Goal: Task Accomplishment & Management: Manage account settings

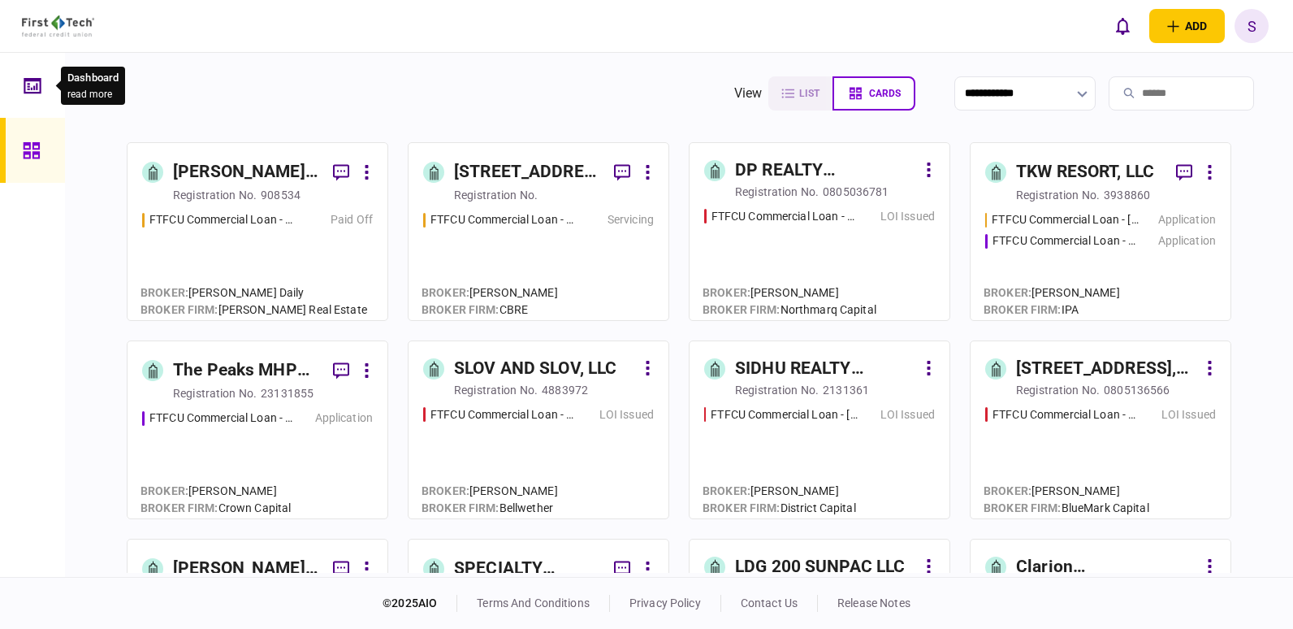
click at [32, 87] on icon at bounding box center [33, 85] width 18 height 19
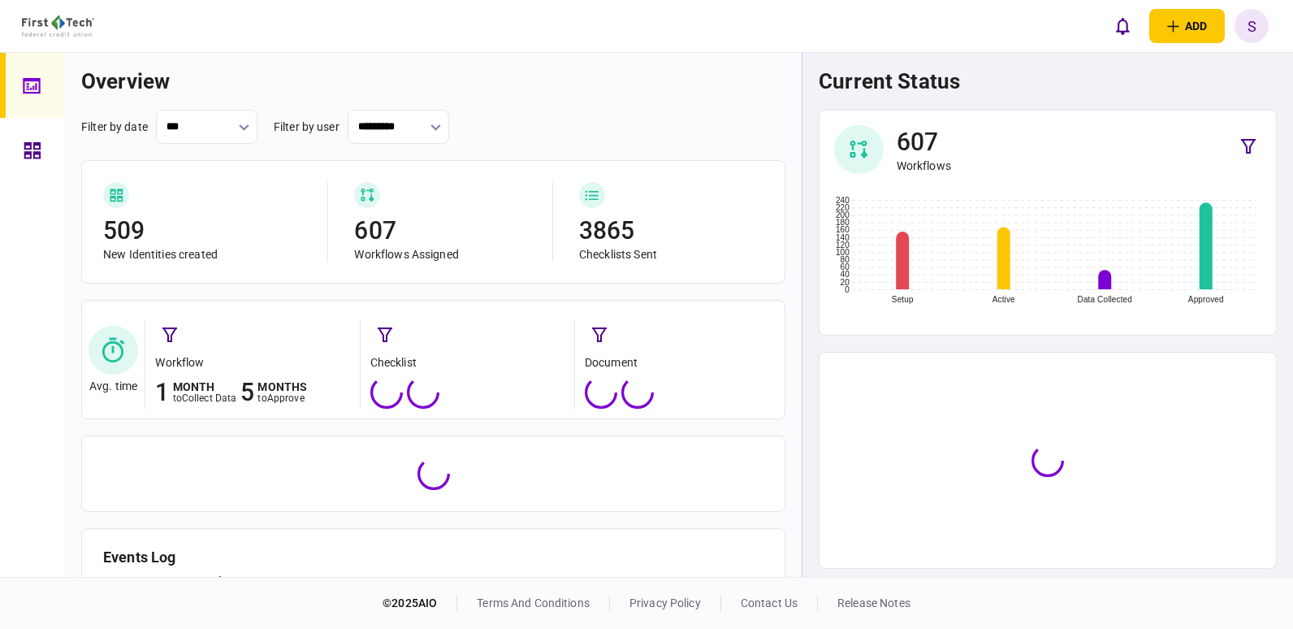
scroll to position [149, 0]
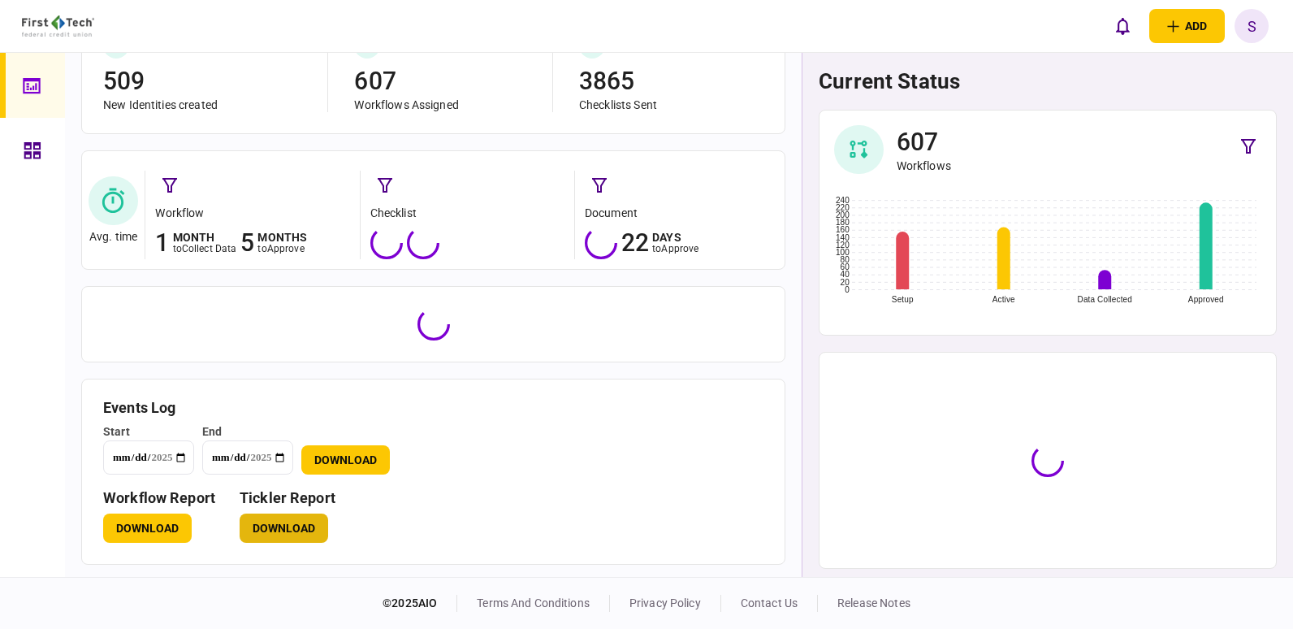
click at [280, 530] on button "Download" at bounding box center [284, 527] width 89 height 29
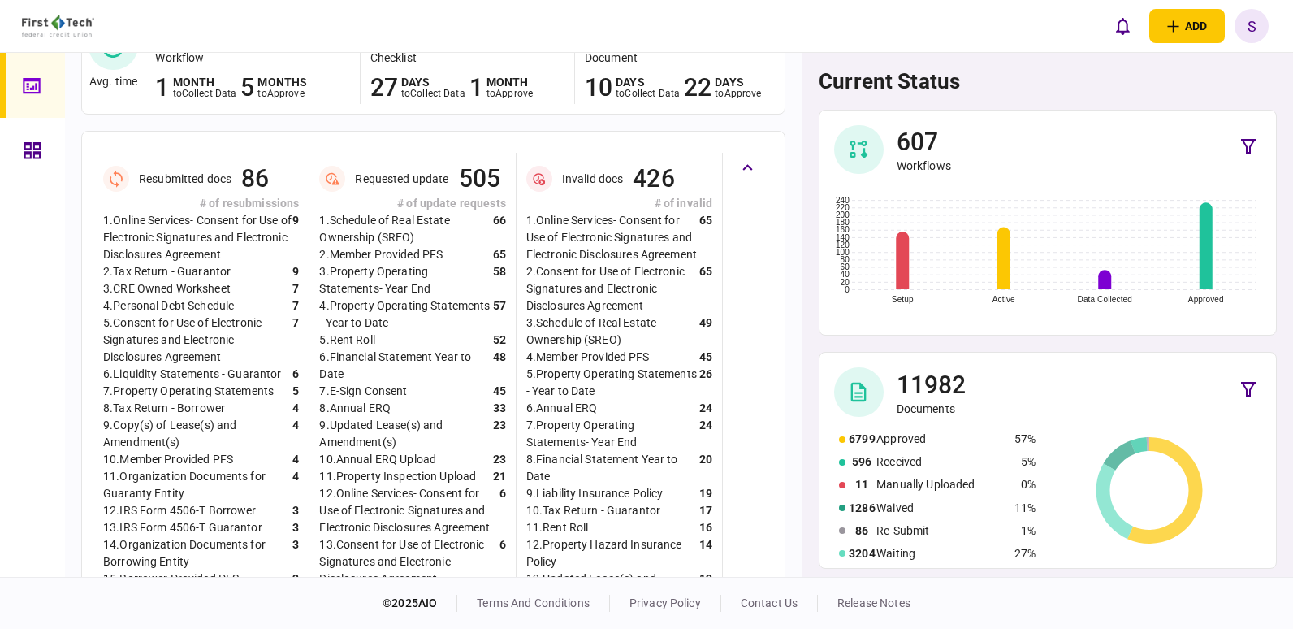
scroll to position [556, 0]
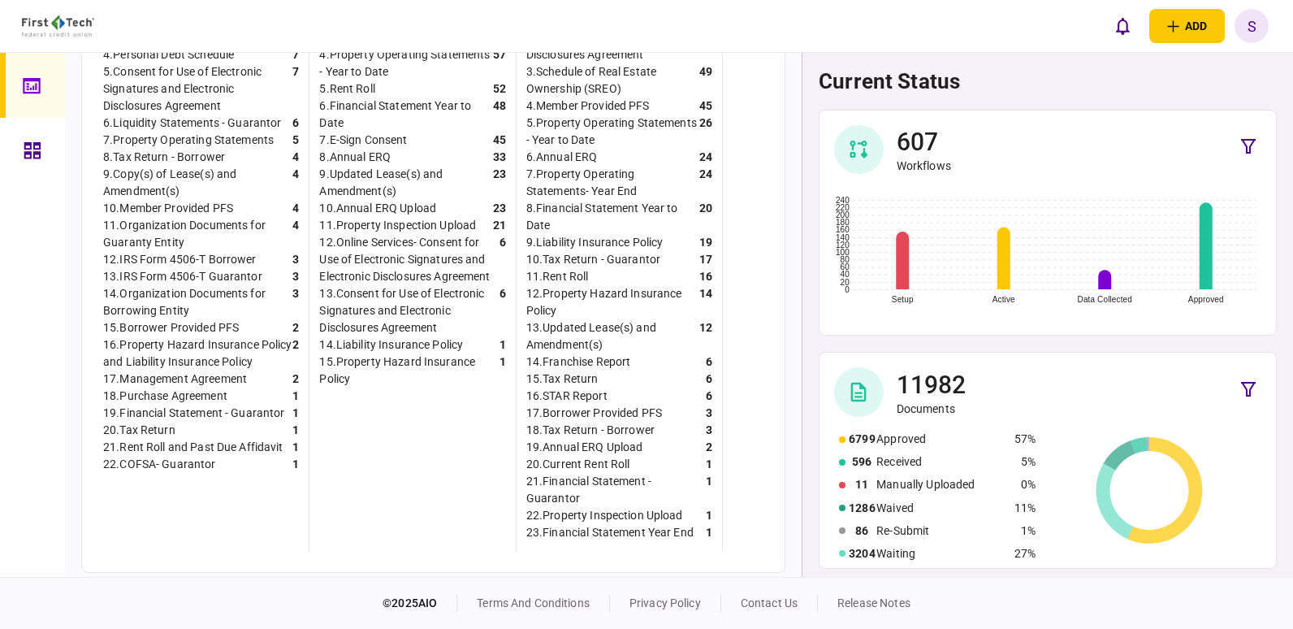
click at [41, 152] on div at bounding box center [37, 150] width 26 height 65
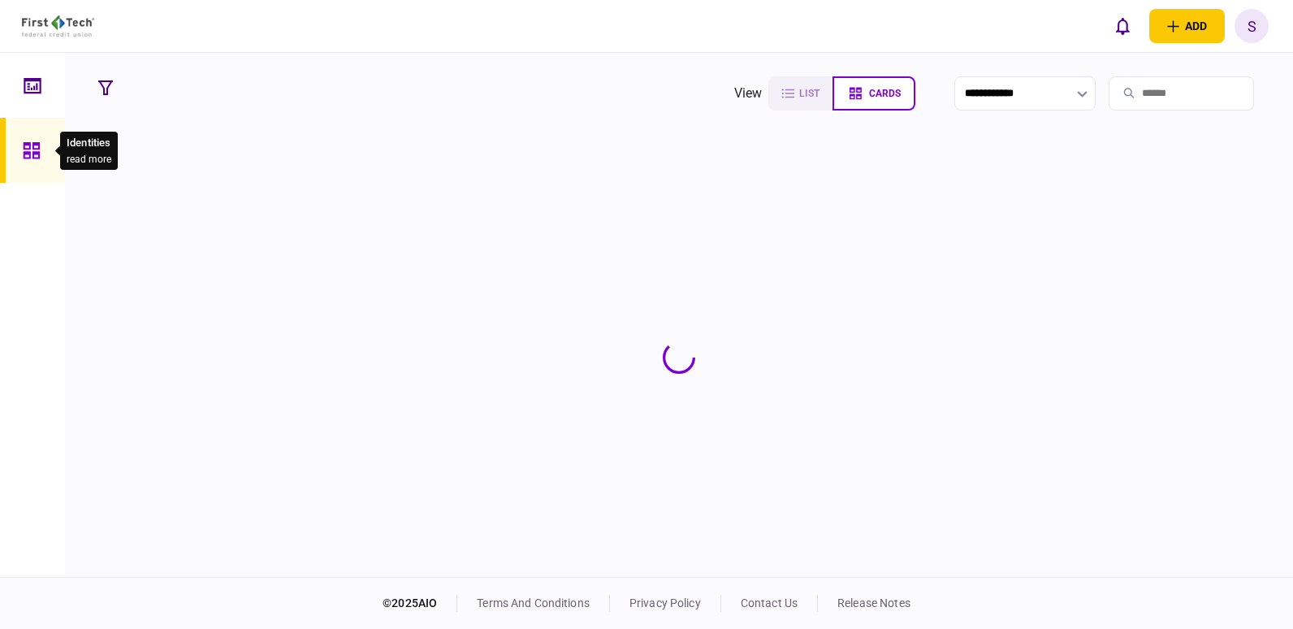
click at [27, 150] on icon at bounding box center [32, 150] width 18 height 19
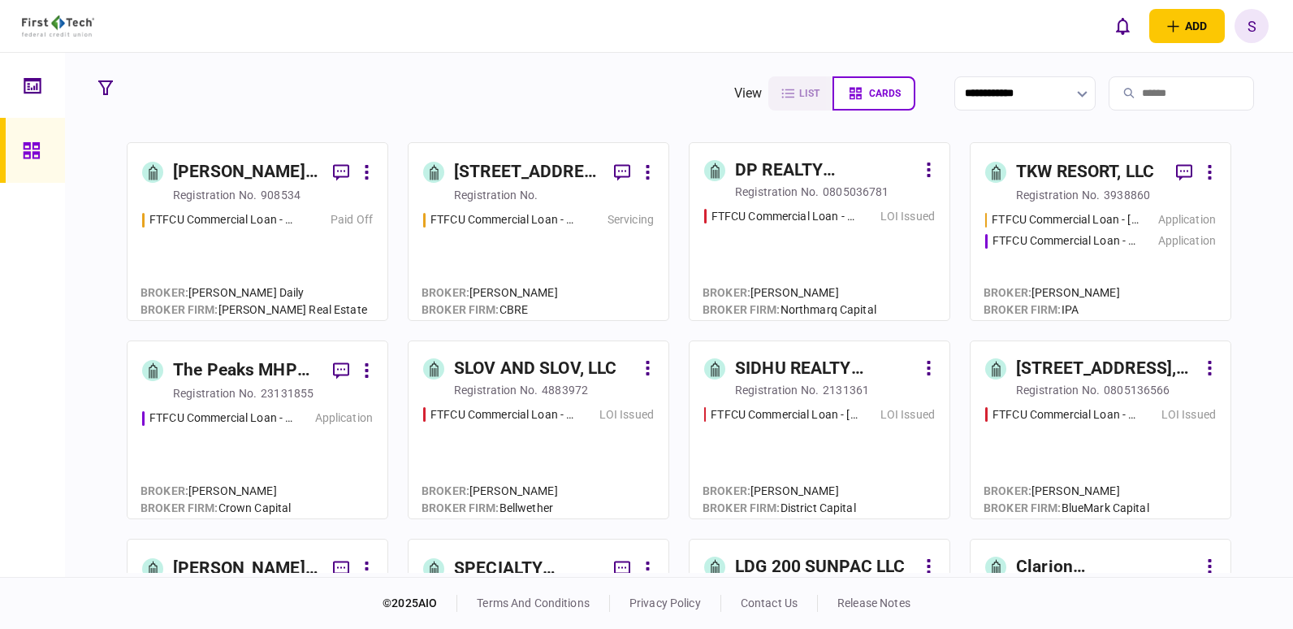
click at [1137, 92] on input "search" at bounding box center [1181, 93] width 145 height 34
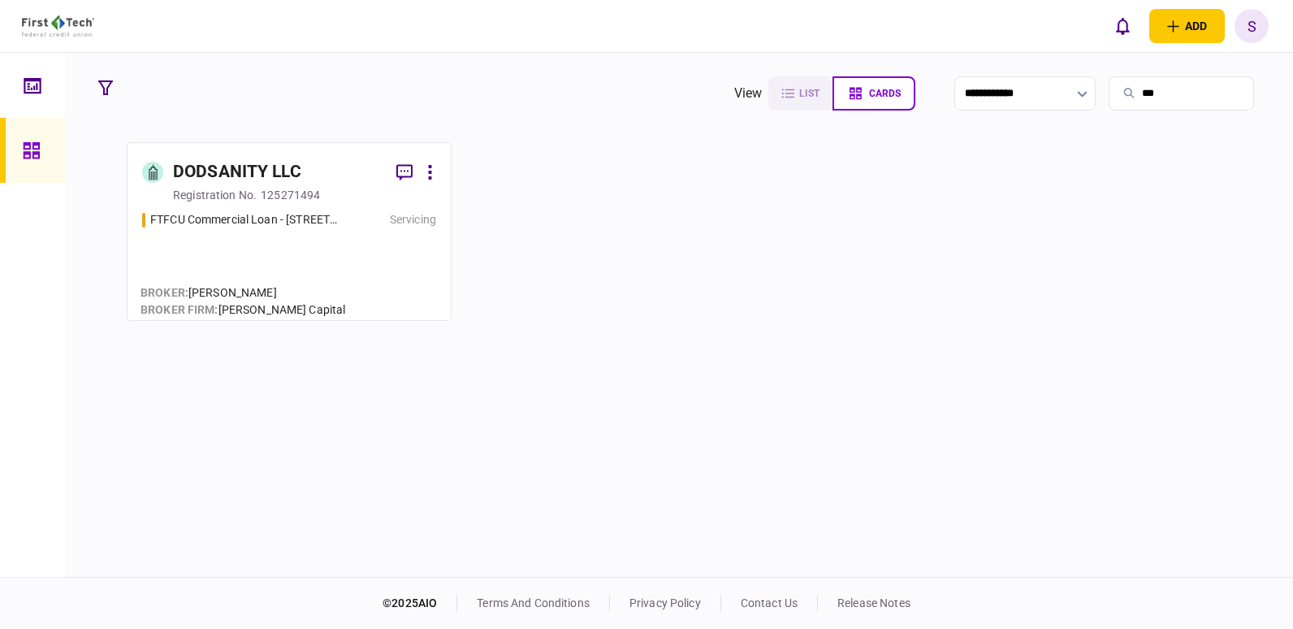
type input "***"
click at [241, 203] on div "registration no." at bounding box center [215, 195] width 84 height 16
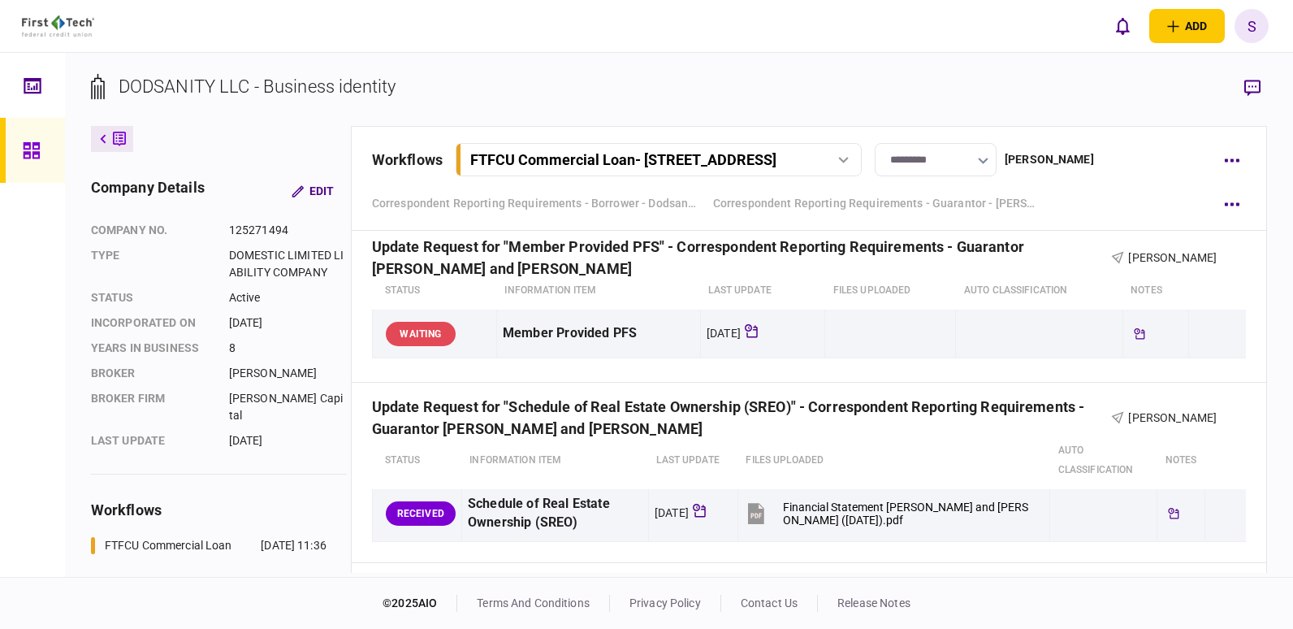
scroll to position [2031, 0]
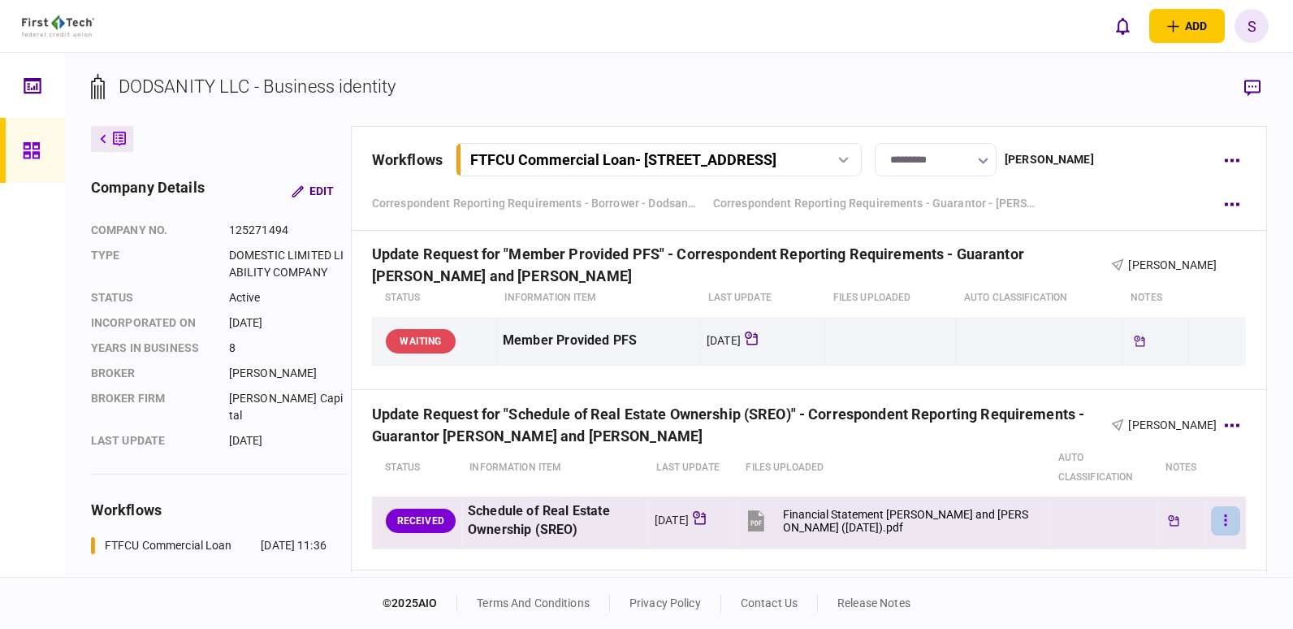
click at [1218, 525] on button "button" at bounding box center [1225, 520] width 29 height 29
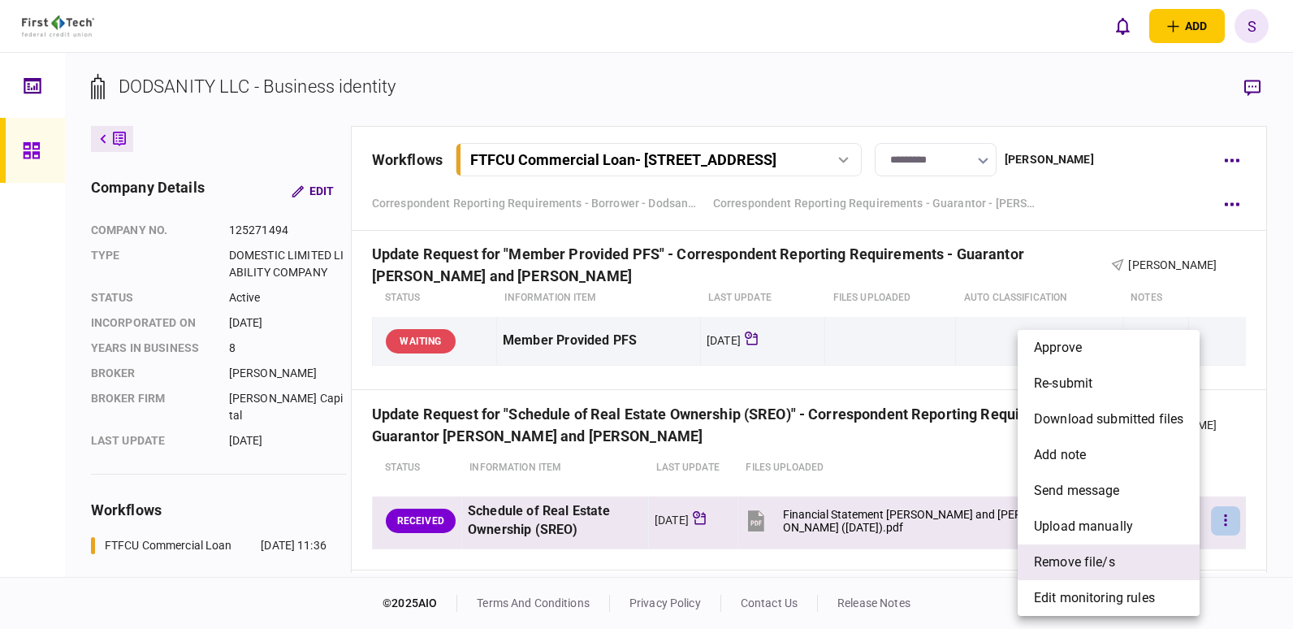
click at [1078, 568] on span "remove file/s" at bounding box center [1074, 561] width 81 height 19
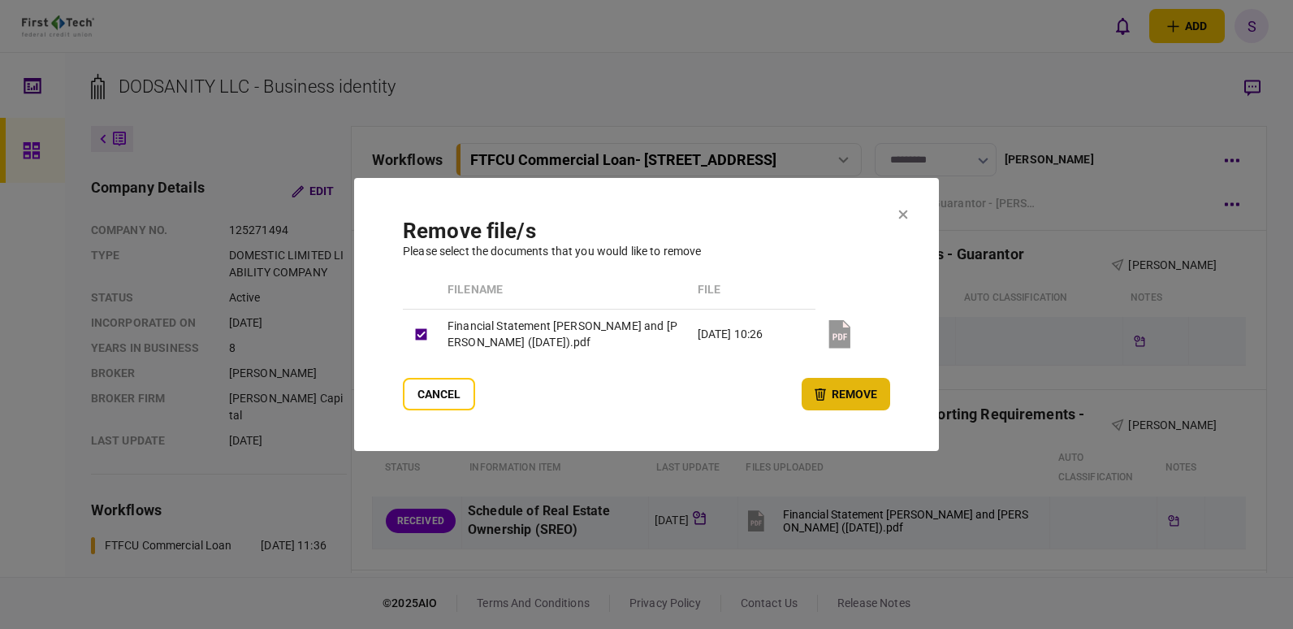
click at [858, 396] on button "remove" at bounding box center [846, 394] width 89 height 32
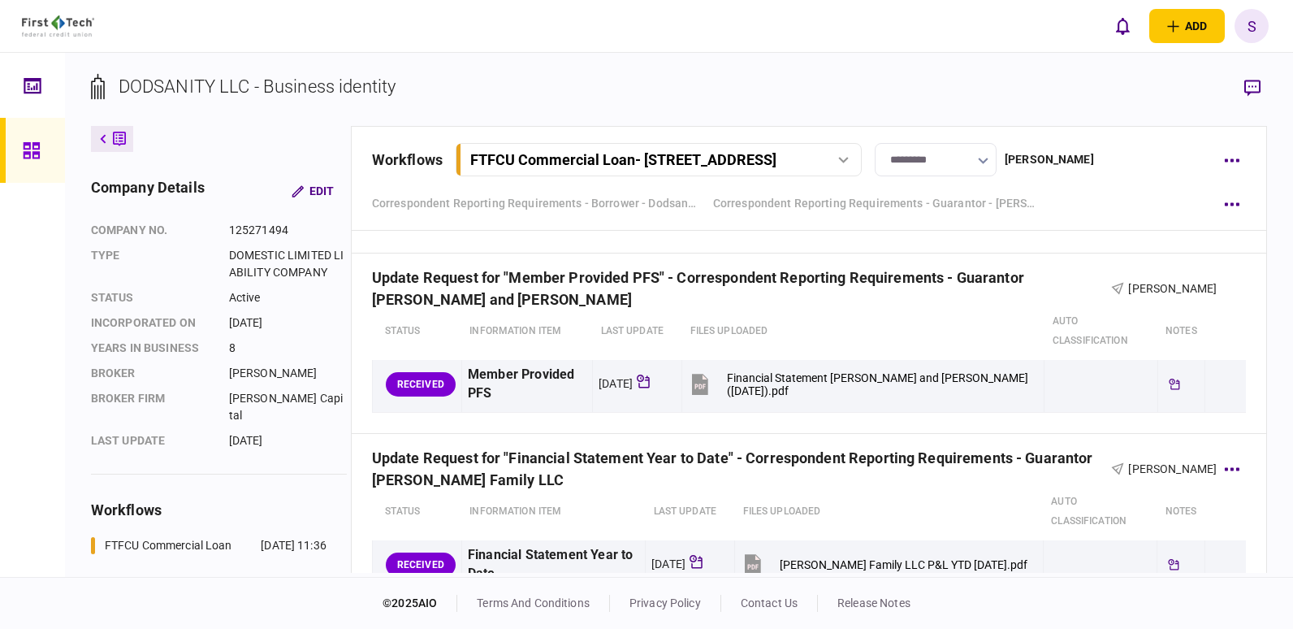
scroll to position [2437, 0]
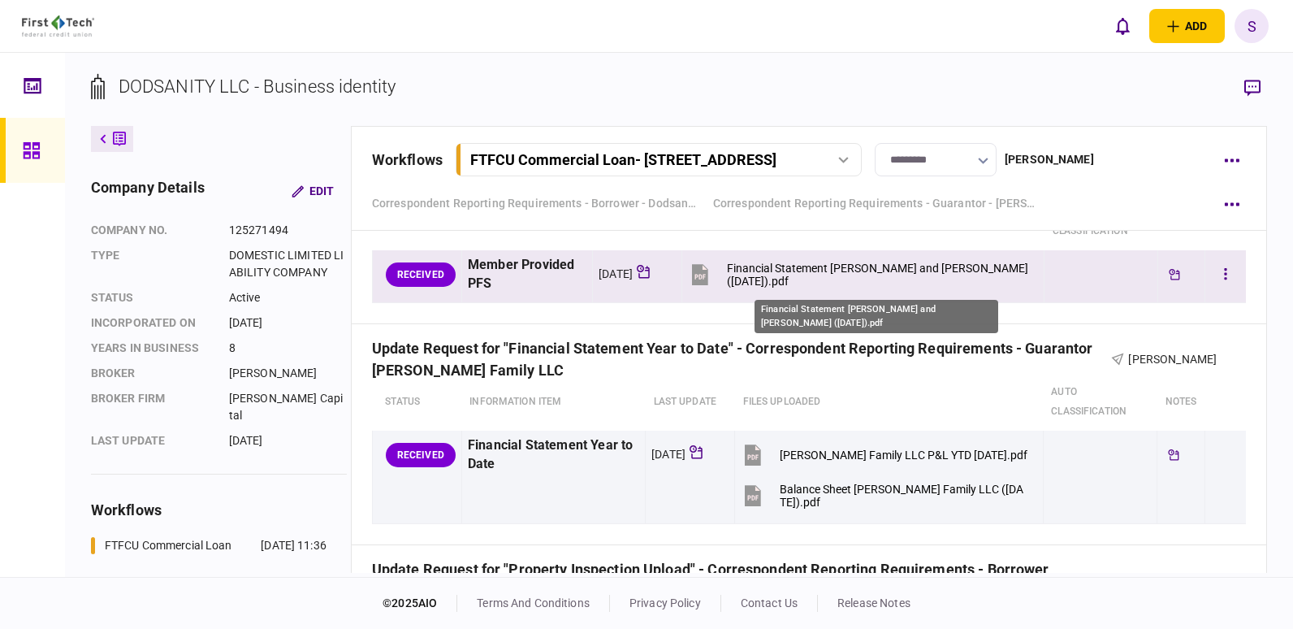
click at [877, 271] on div "Financial Statement [PERSON_NAME] and [PERSON_NAME] ([DATE]).pdf" at bounding box center [878, 275] width 303 height 26
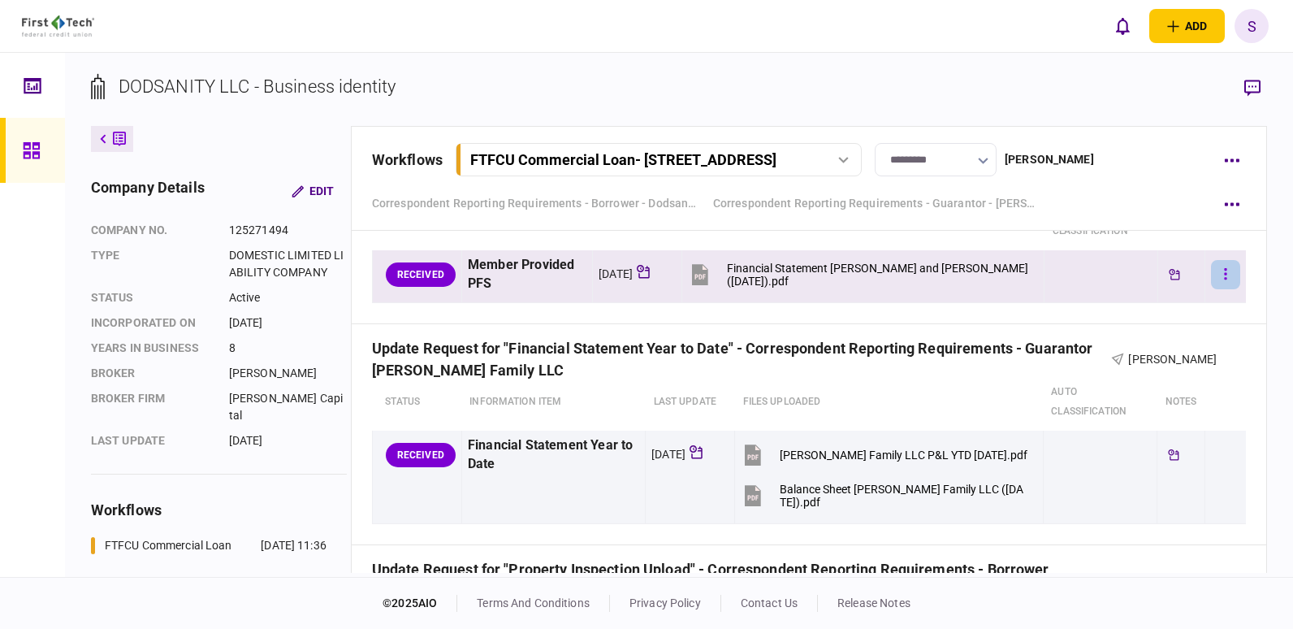
click at [1211, 275] on button "button" at bounding box center [1225, 274] width 29 height 29
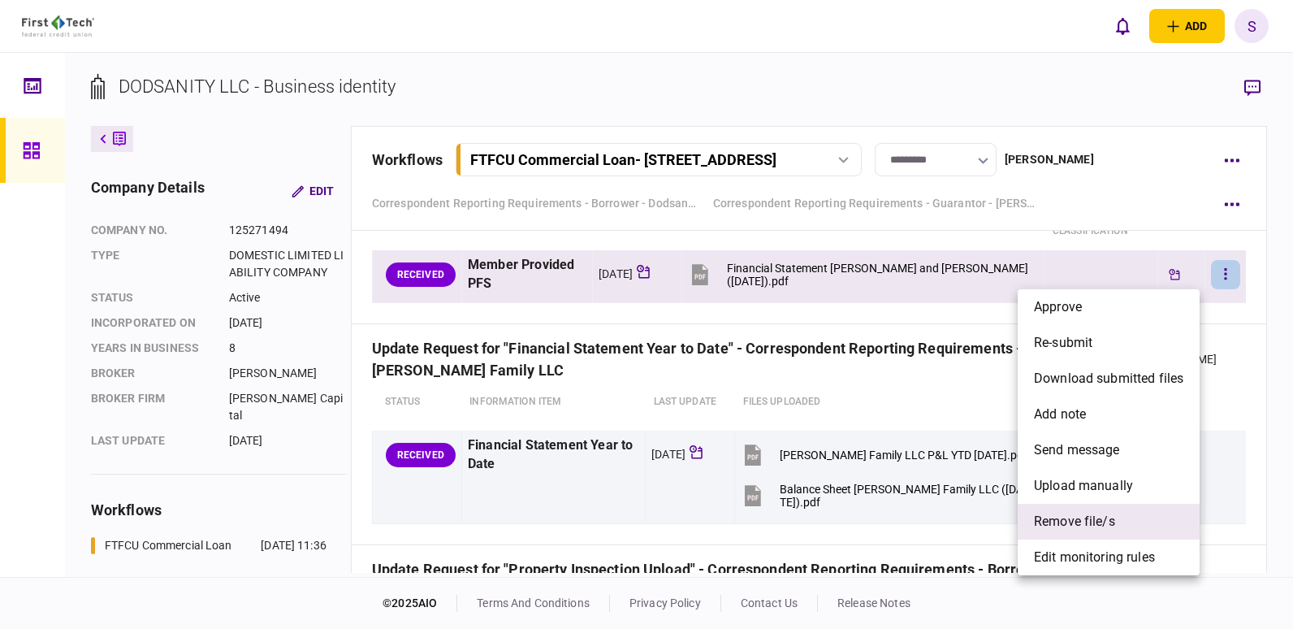
click at [1057, 514] on span "remove file/s" at bounding box center [1074, 521] width 81 height 19
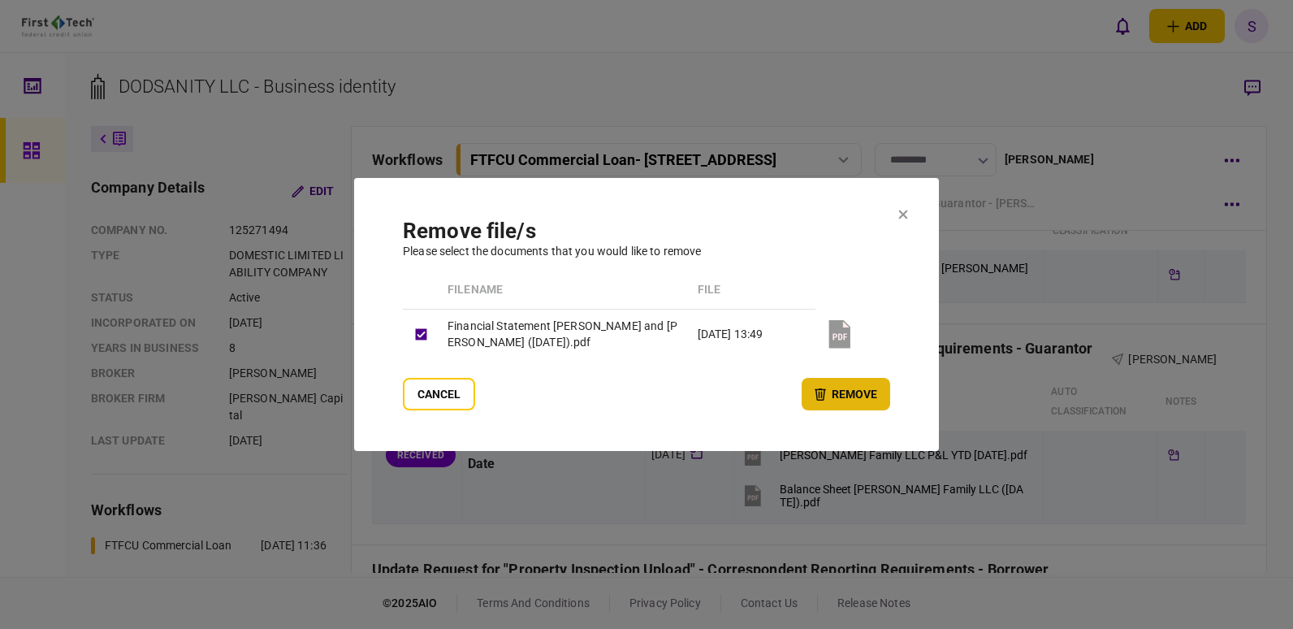
click at [872, 391] on button "remove" at bounding box center [846, 394] width 89 height 32
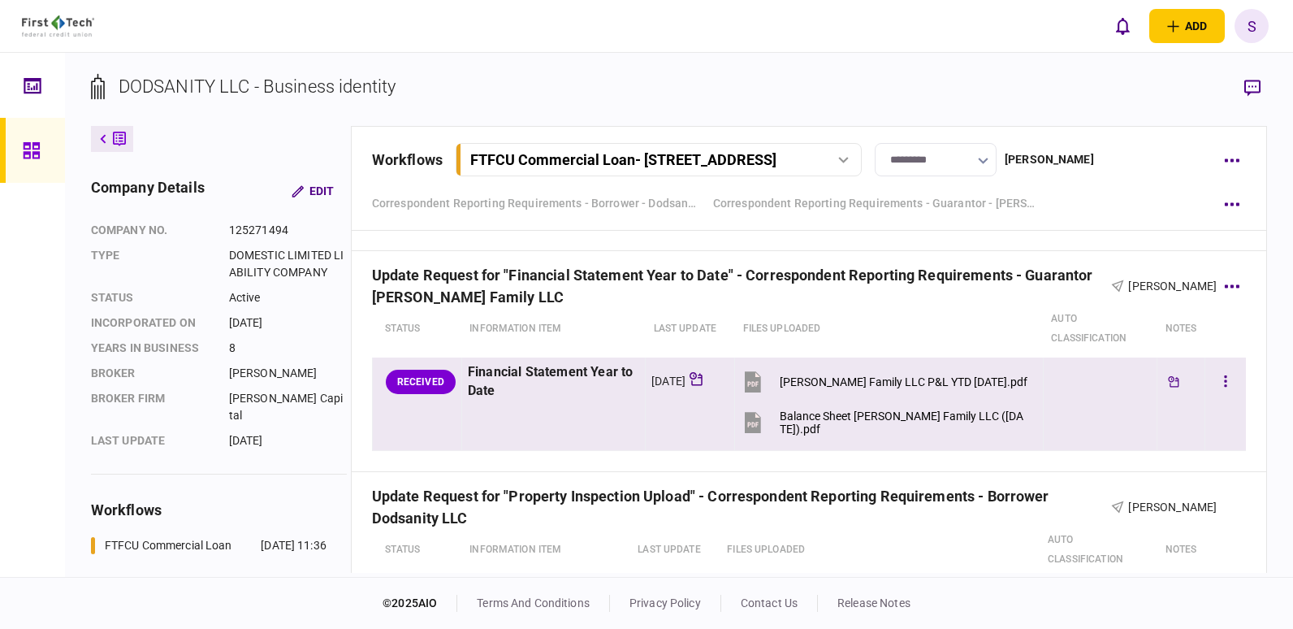
scroll to position [2519, 0]
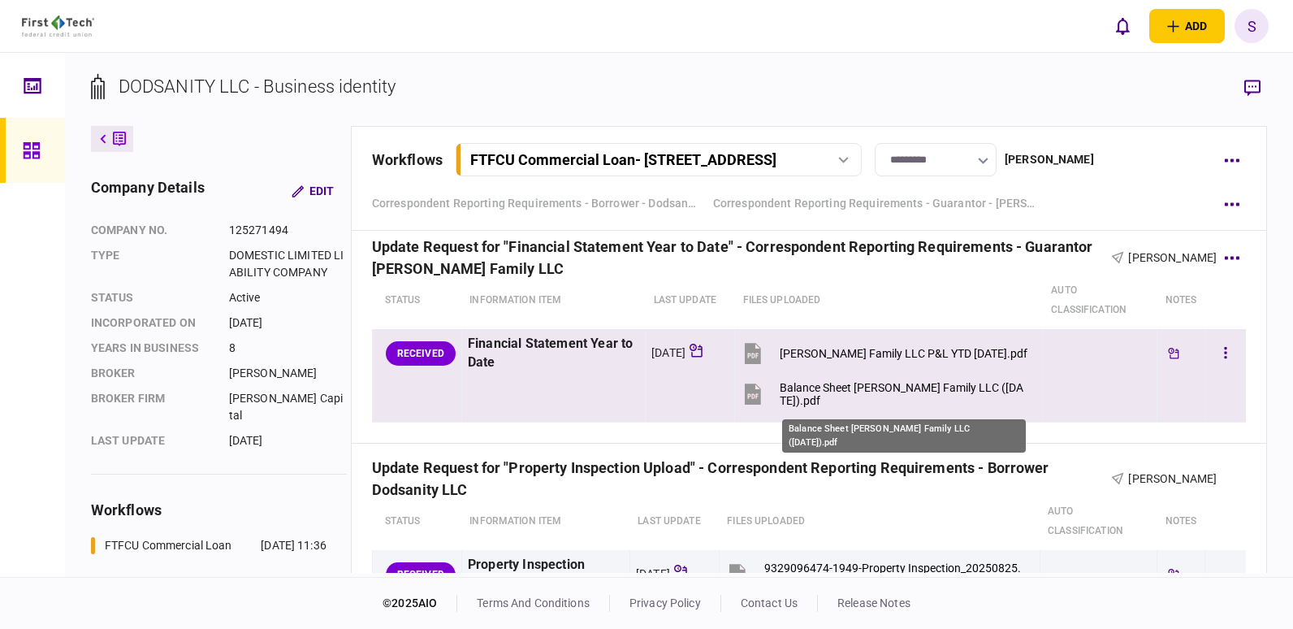
click at [930, 383] on div "Balance Sheet [PERSON_NAME] Family LLC ([DATE]).pdf" at bounding box center [904, 394] width 249 height 26
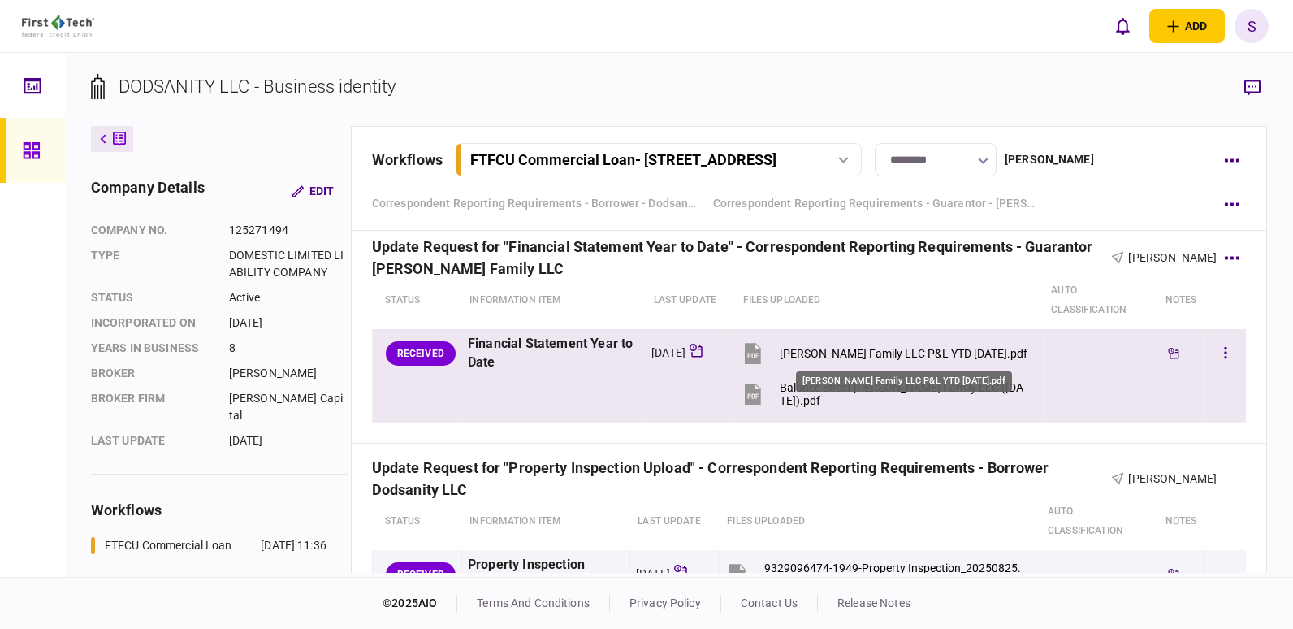
click at [936, 353] on div "[PERSON_NAME] Family LLC P&L YTD [DATE].pdf" at bounding box center [904, 353] width 248 height 13
click at [885, 354] on div "[PERSON_NAME] Family LLC P&L YTD [DATE].pdf" at bounding box center [904, 353] width 248 height 13
click at [1224, 347] on icon "button" at bounding box center [1225, 352] width 3 height 15
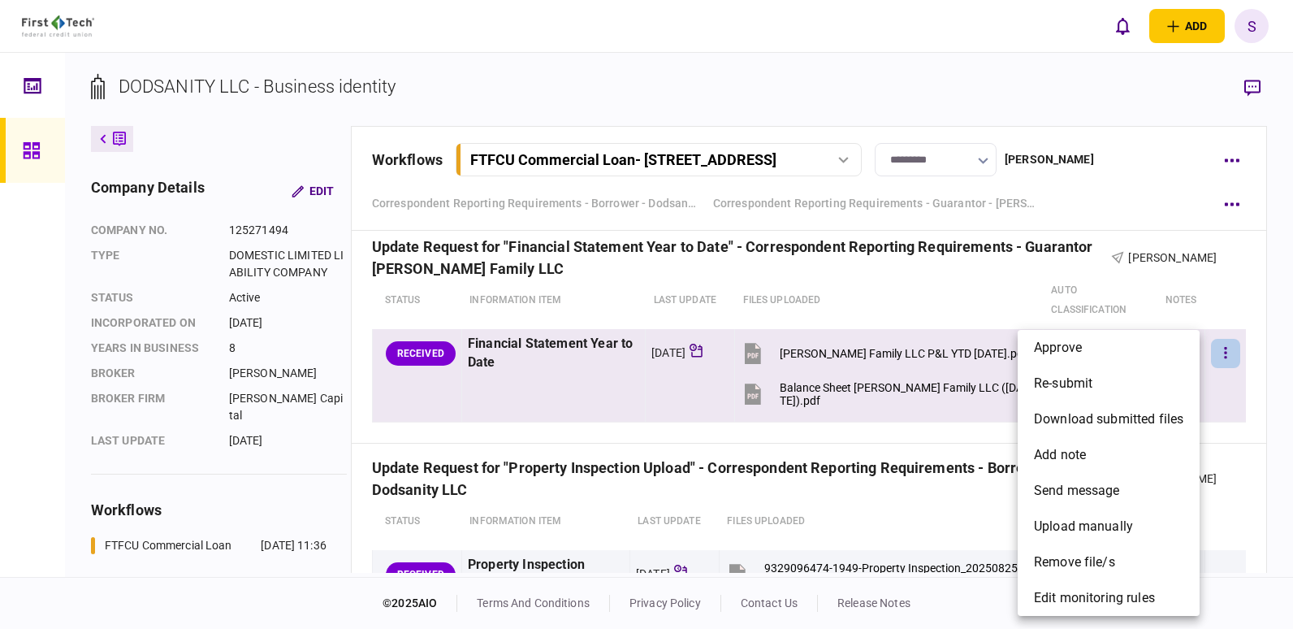
click at [897, 349] on div at bounding box center [646, 314] width 1293 height 629
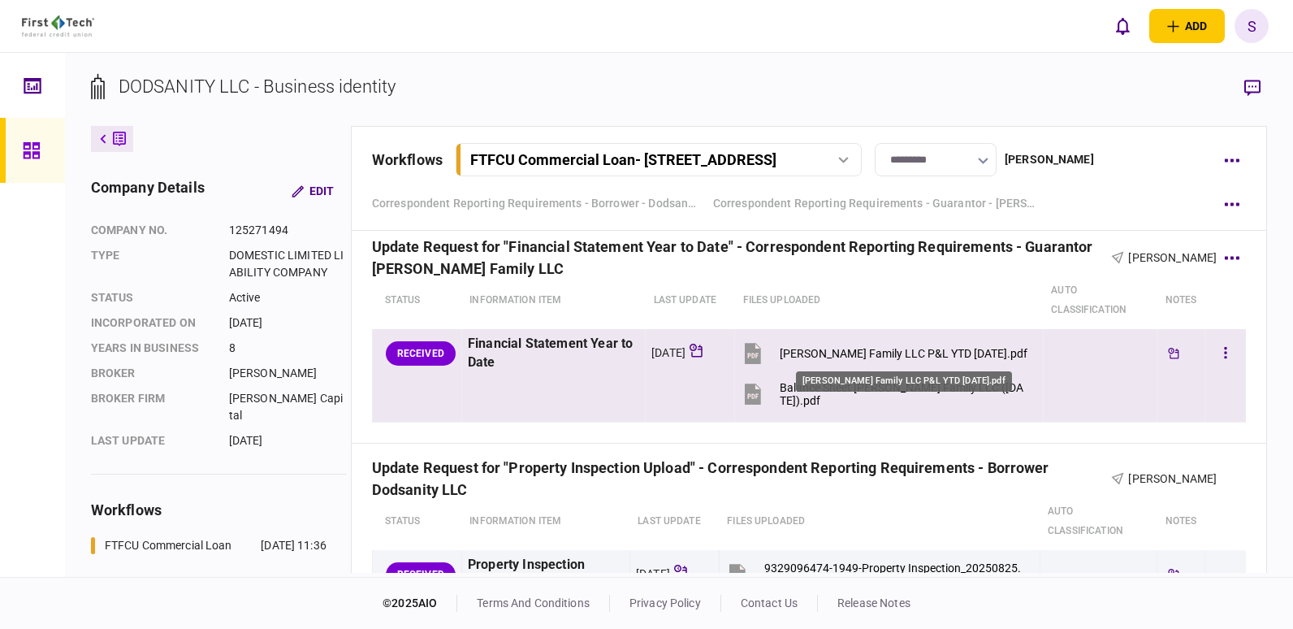
click at [895, 357] on div "[PERSON_NAME] Family LLC P&L YTD [DATE].pdf" at bounding box center [904, 353] width 248 height 13
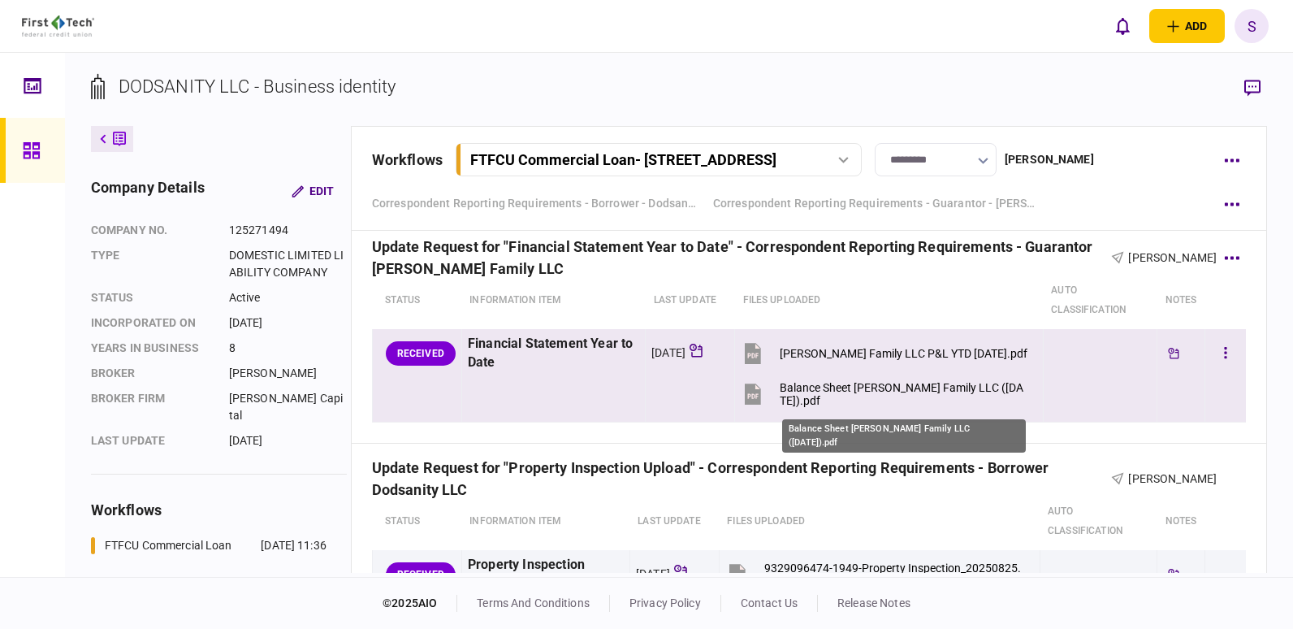
click at [905, 388] on div "Balance Sheet [PERSON_NAME] Family LLC ([DATE]).pdf" at bounding box center [904, 394] width 249 height 26
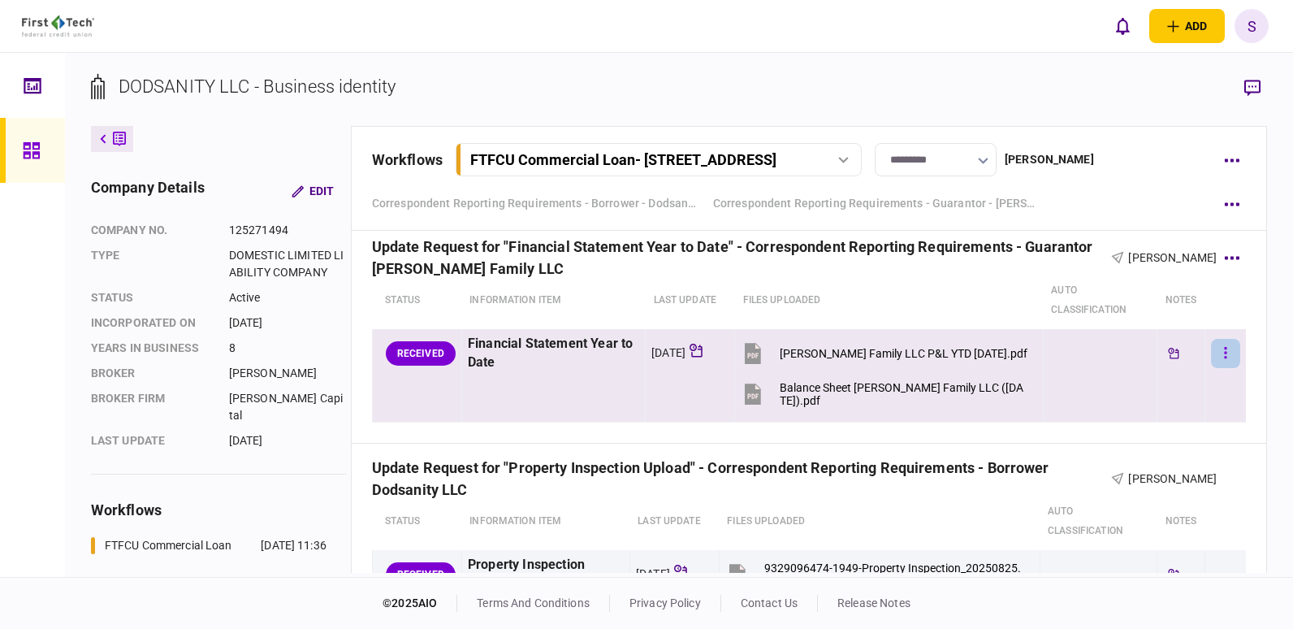
click at [1211, 349] on button "button" at bounding box center [1225, 353] width 29 height 29
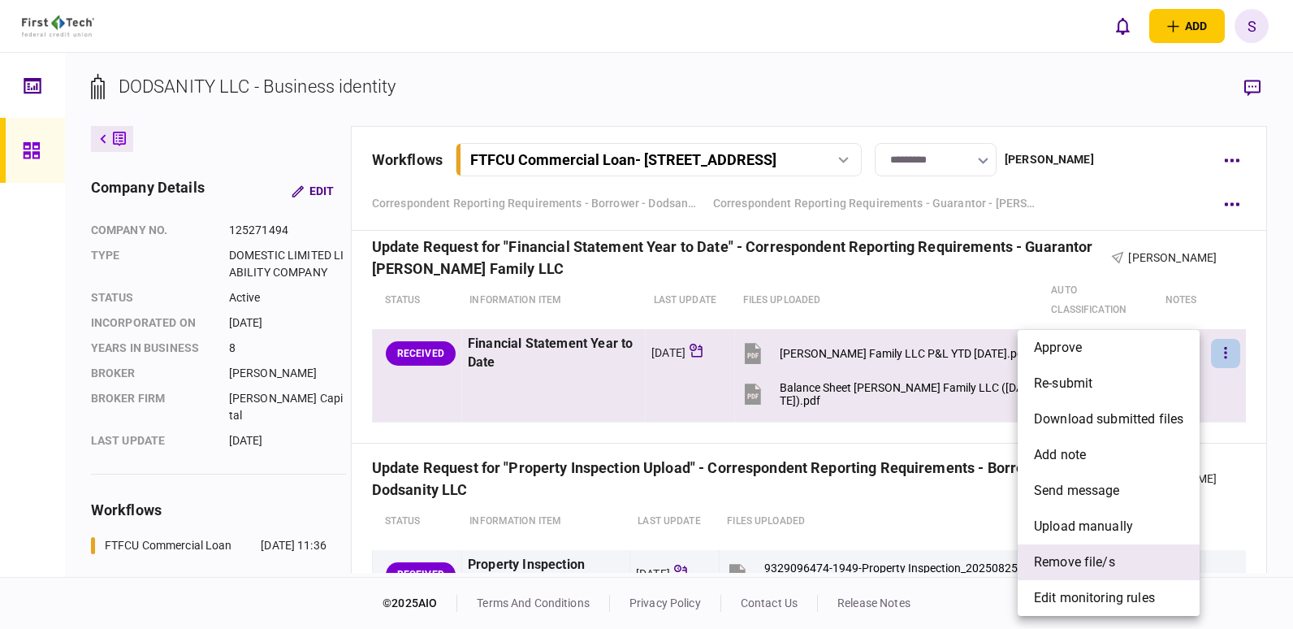
click at [1090, 557] on span "remove file/s" at bounding box center [1074, 561] width 81 height 19
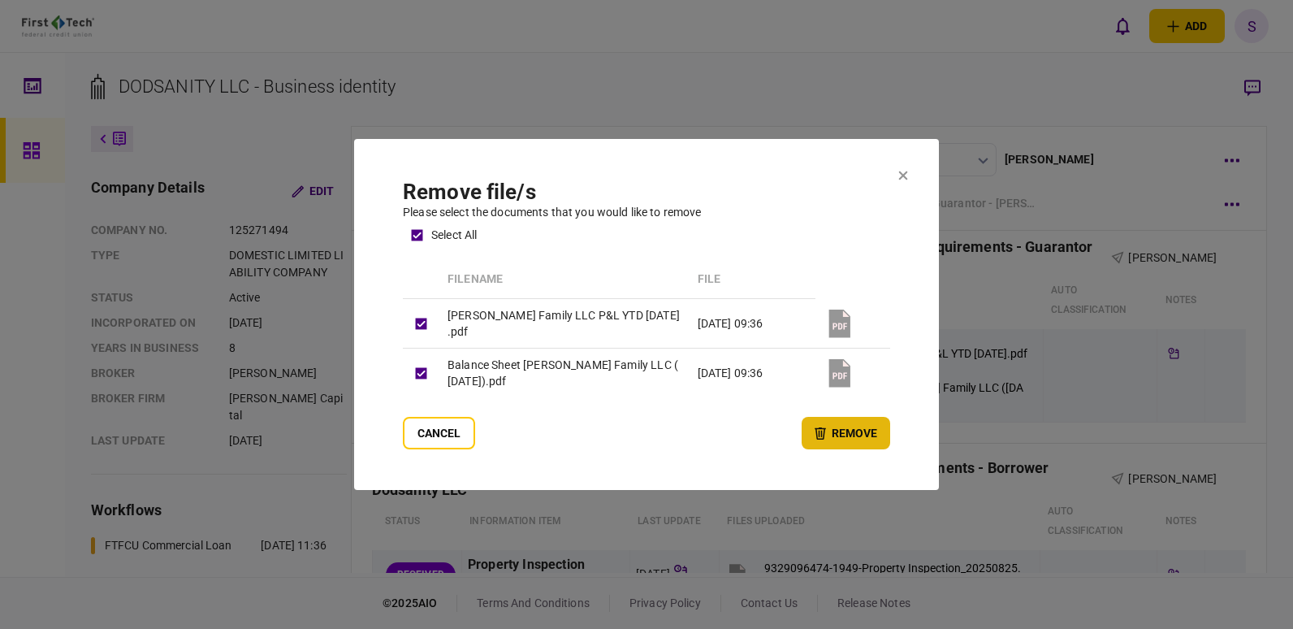
click at [868, 434] on button "remove" at bounding box center [846, 433] width 89 height 32
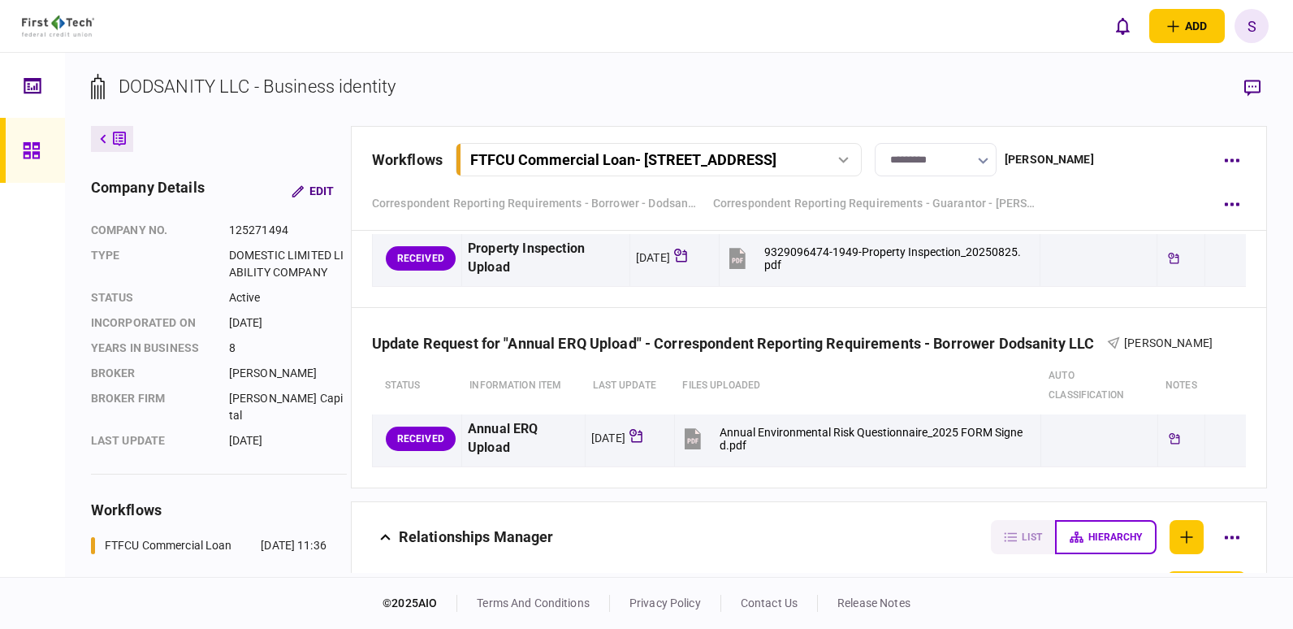
scroll to position [2681, 0]
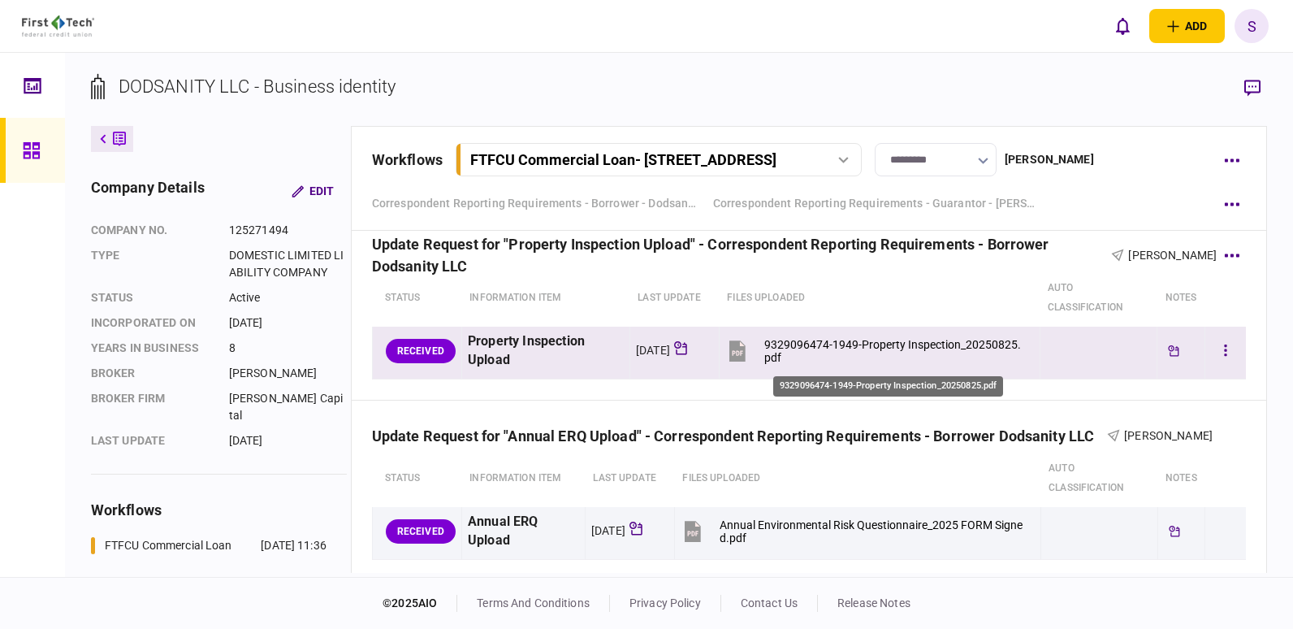
click at [889, 342] on div "9329096474-1949-Property Inspection_20250825.pdf" at bounding box center [896, 351] width 262 height 26
click at [1225, 344] on icon "button" at bounding box center [1226, 349] width 2 height 11
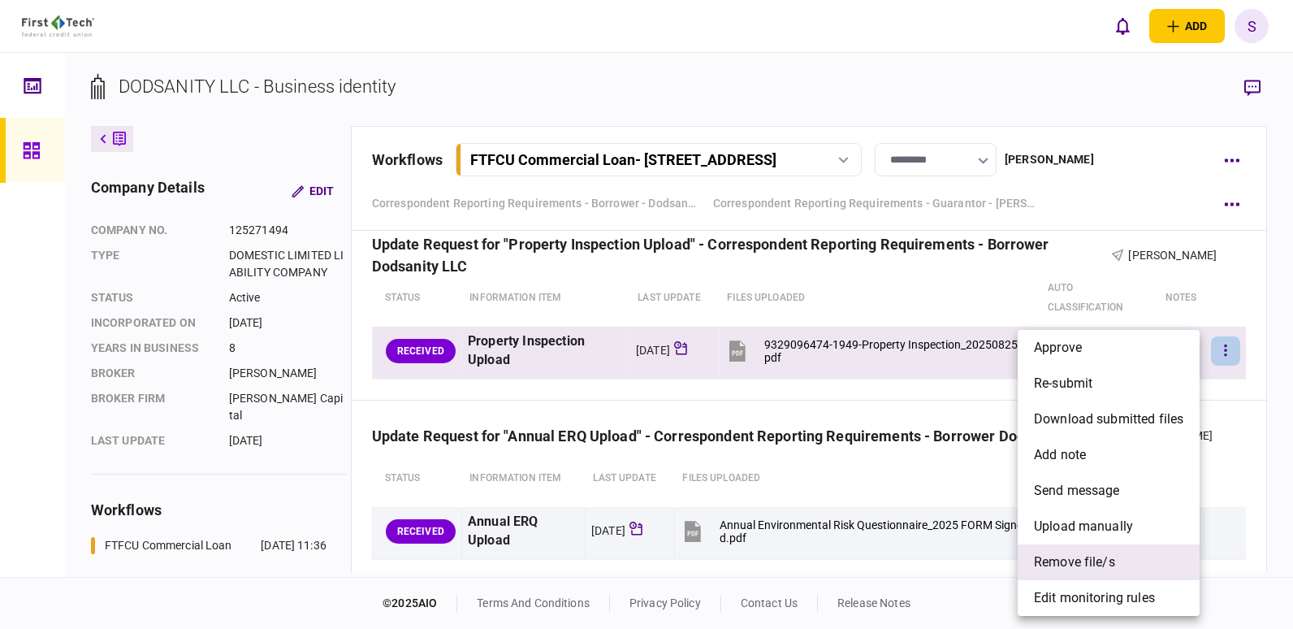
click at [1073, 568] on span "remove file/s" at bounding box center [1074, 561] width 81 height 19
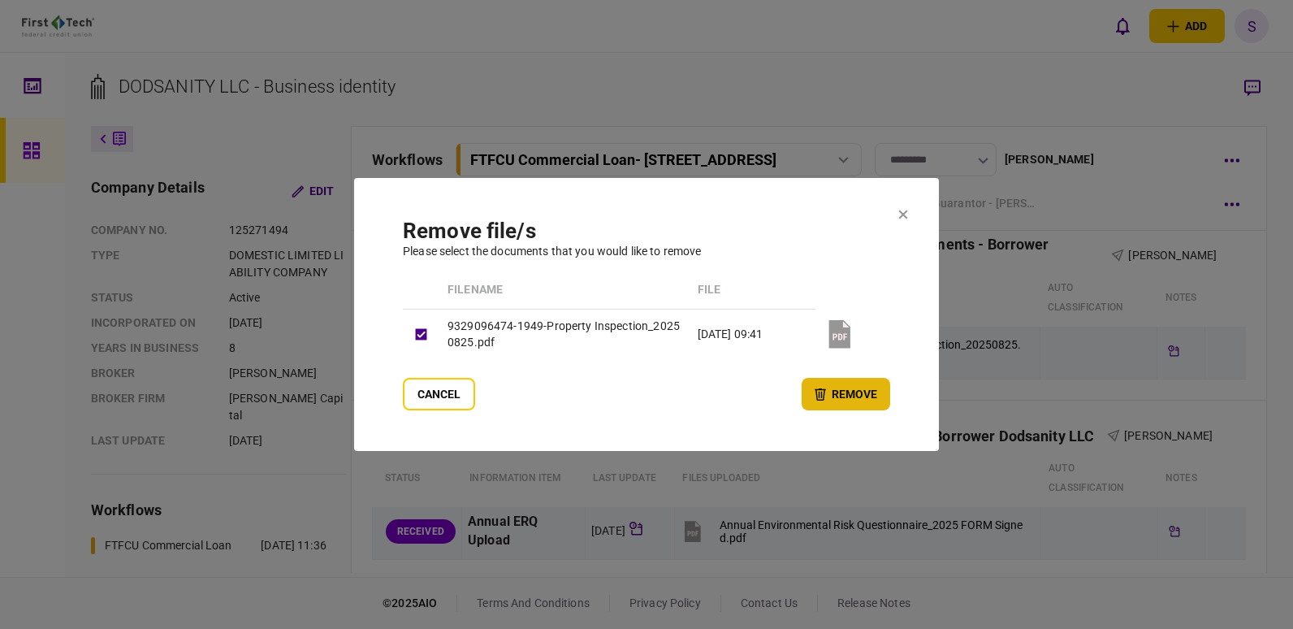
click at [847, 392] on button "remove" at bounding box center [846, 394] width 89 height 32
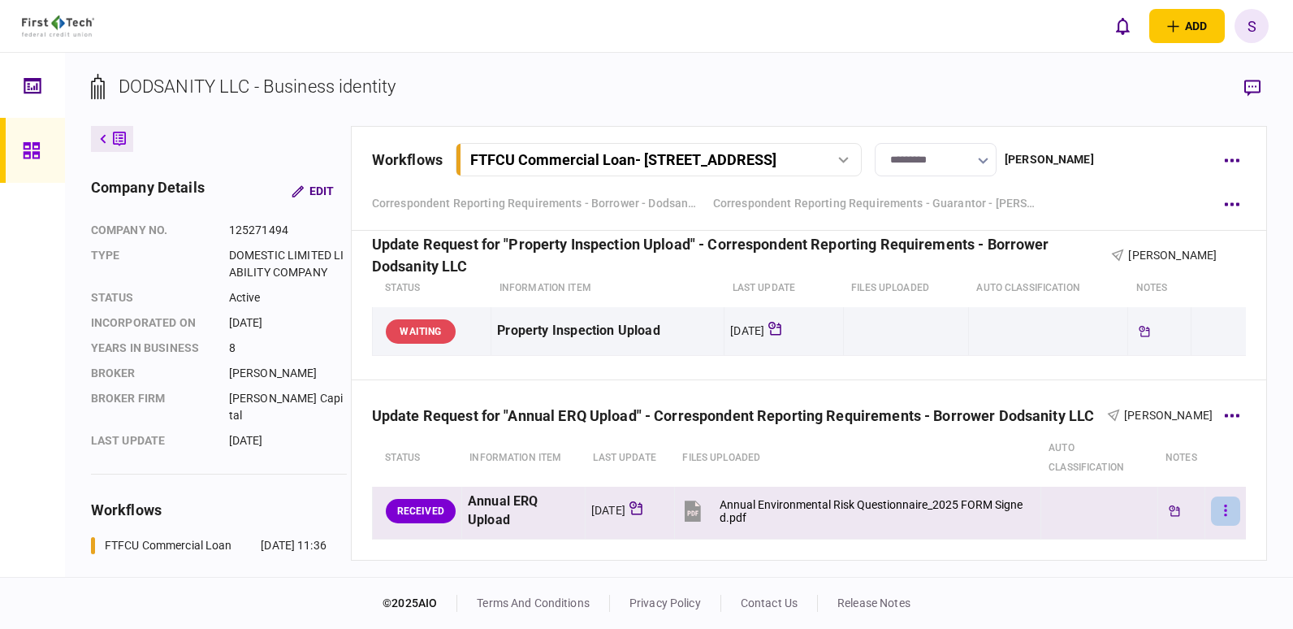
click at [1218, 510] on button "button" at bounding box center [1225, 510] width 29 height 29
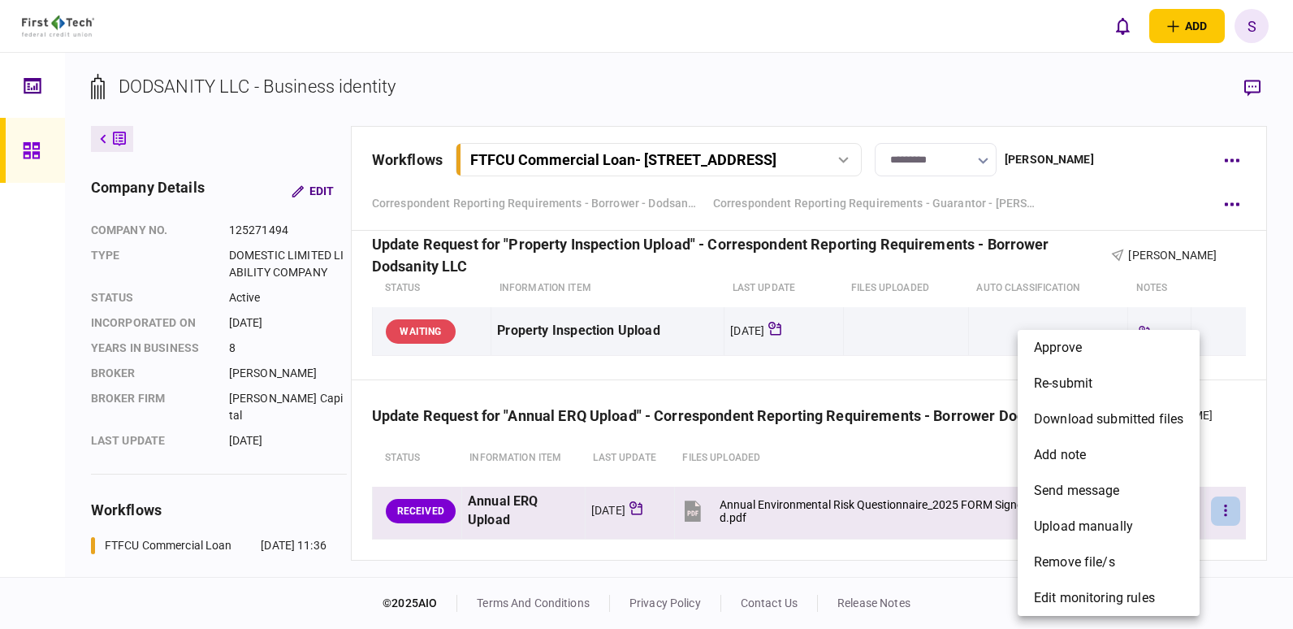
click at [799, 500] on div at bounding box center [646, 314] width 1293 height 629
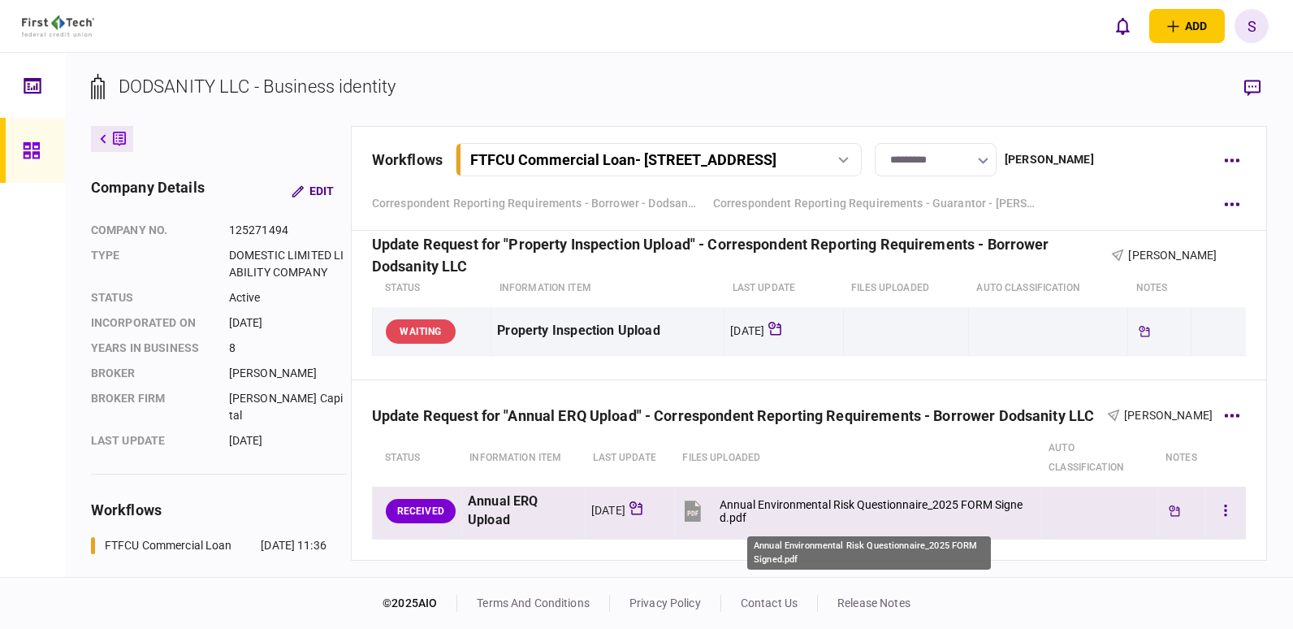
click at [801, 502] on div "Annual Environmental Risk Questionnaire_2025 FORM Signed.pdf" at bounding box center [873, 511] width 307 height 26
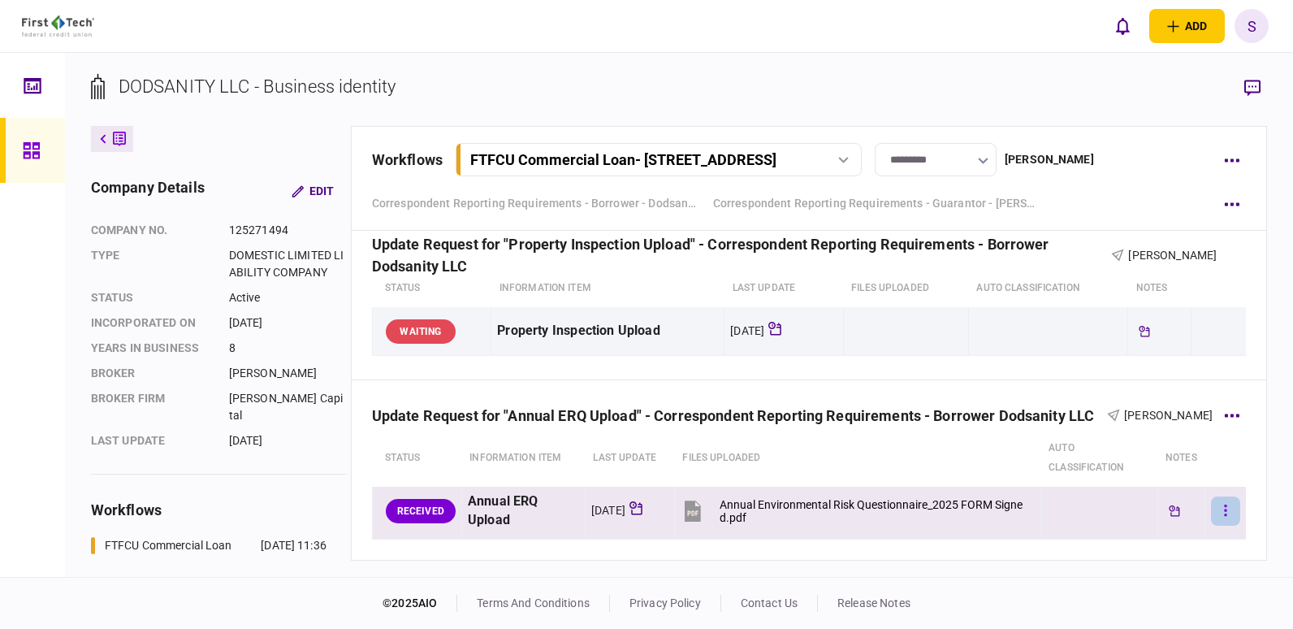
click at [1223, 510] on button "button" at bounding box center [1225, 510] width 29 height 29
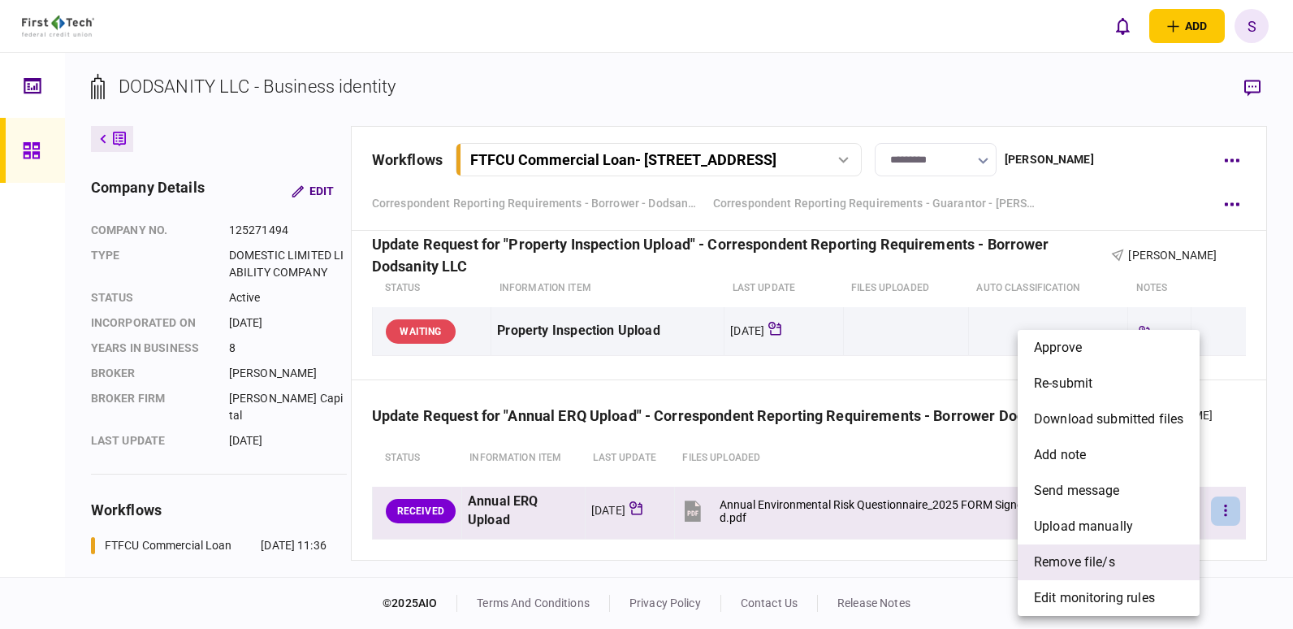
click at [1075, 569] on span "remove file/s" at bounding box center [1074, 561] width 81 height 19
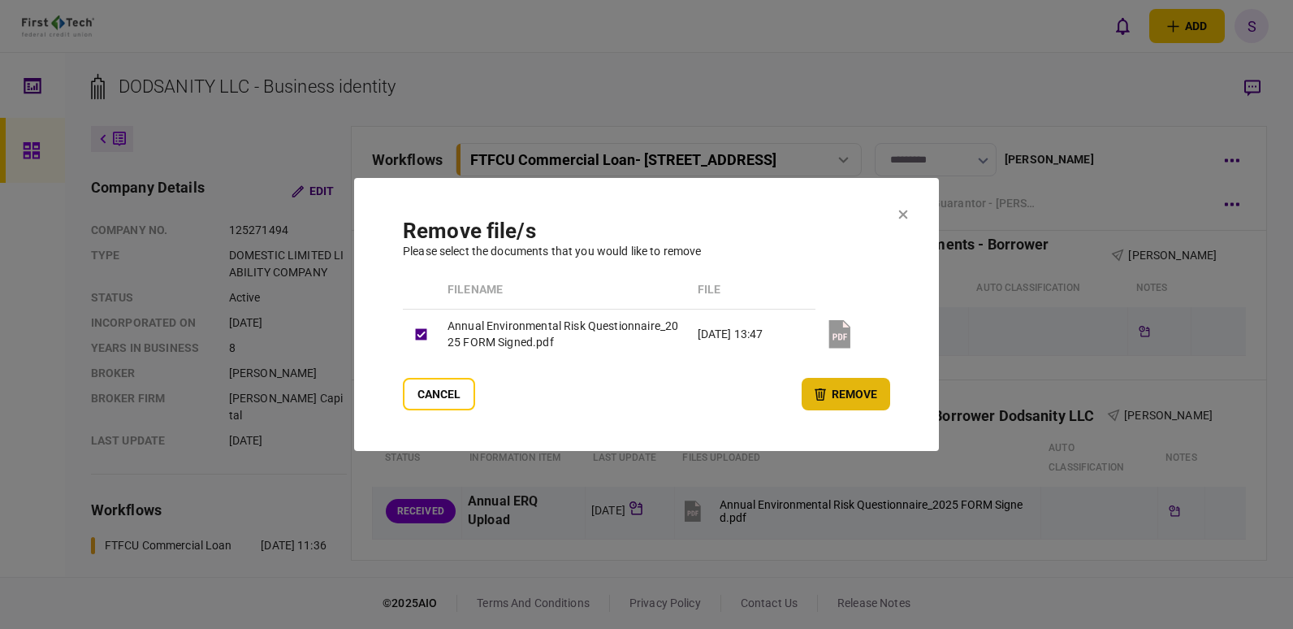
click at [855, 388] on button "remove" at bounding box center [846, 394] width 89 height 32
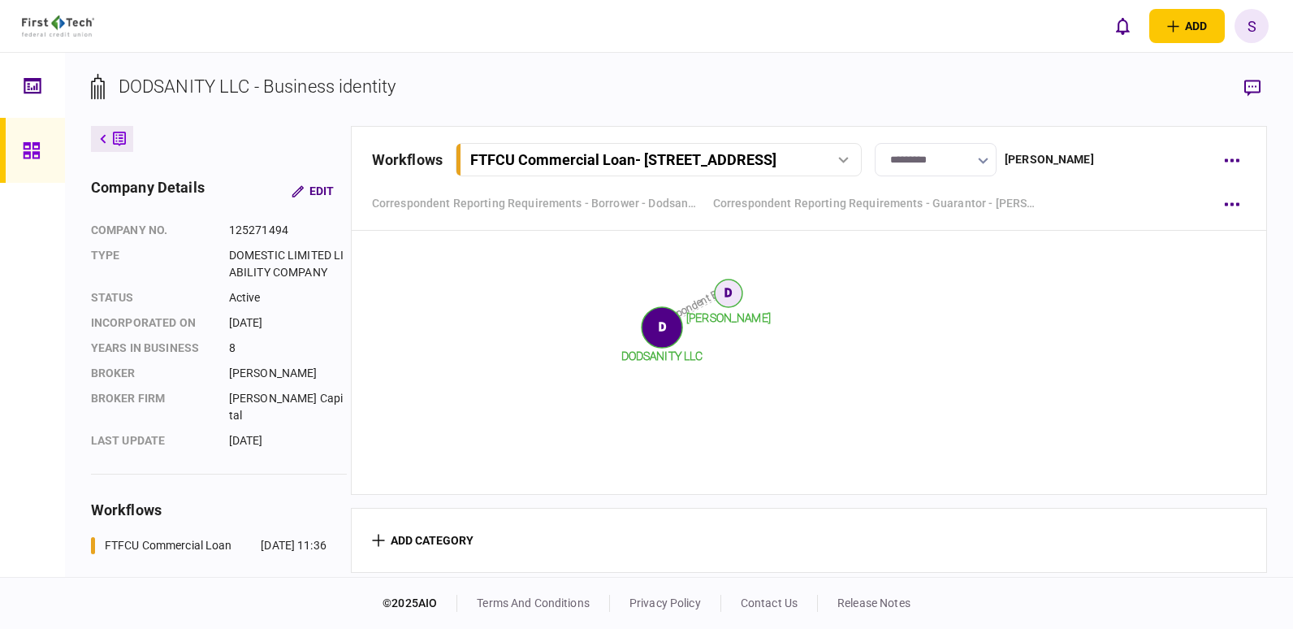
scroll to position [3192, 0]
